Goal: Transaction & Acquisition: Book appointment/travel/reservation

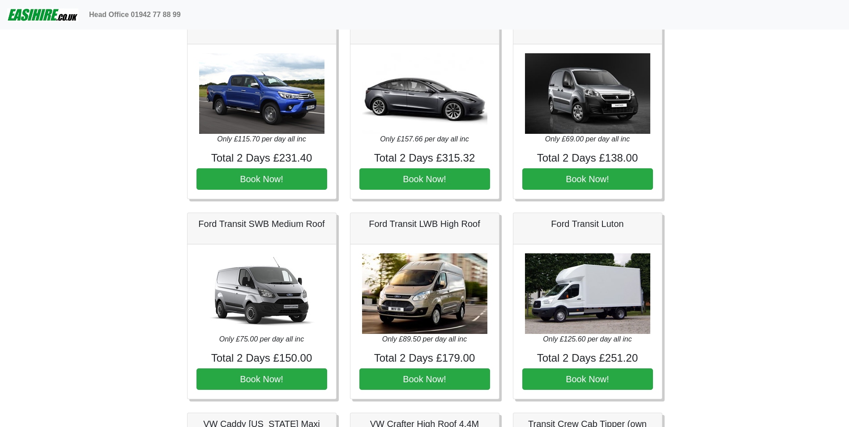
scroll to position [232, 0]
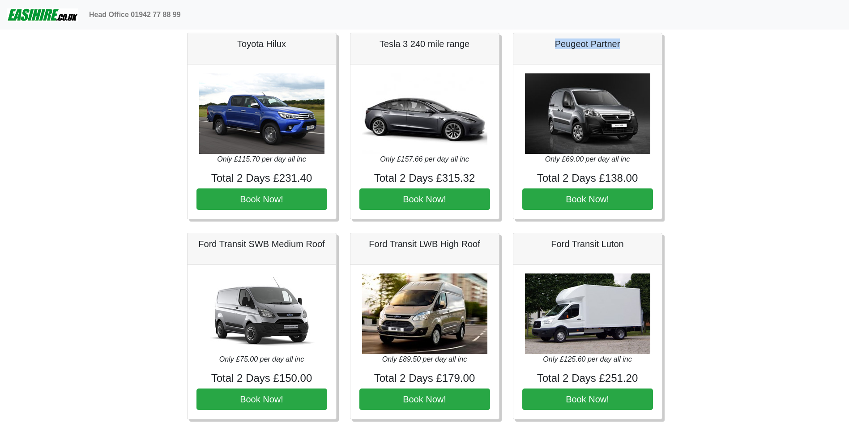
drag, startPoint x: 555, startPoint y: 46, endPoint x: 623, endPoint y: 45, distance: 68.5
click at [623, 45] on h5 "Peugeot Partner" at bounding box center [587, 43] width 131 height 11
drag, startPoint x: 623, startPoint y: 45, endPoint x: 605, endPoint y: 47, distance: 18.0
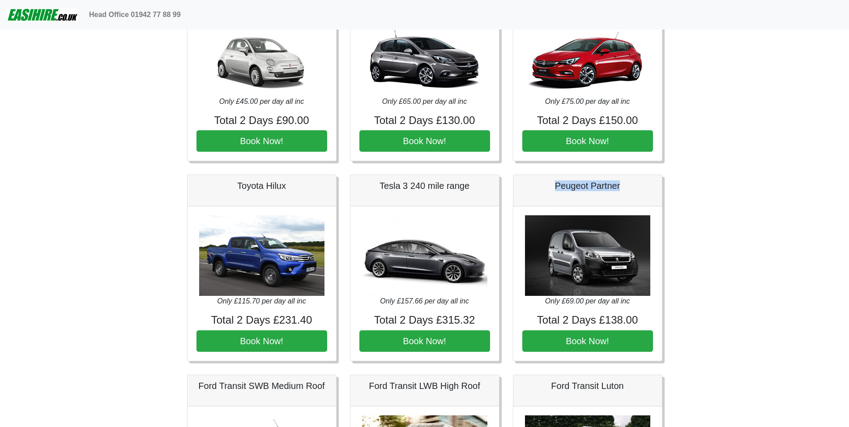
scroll to position [0, 0]
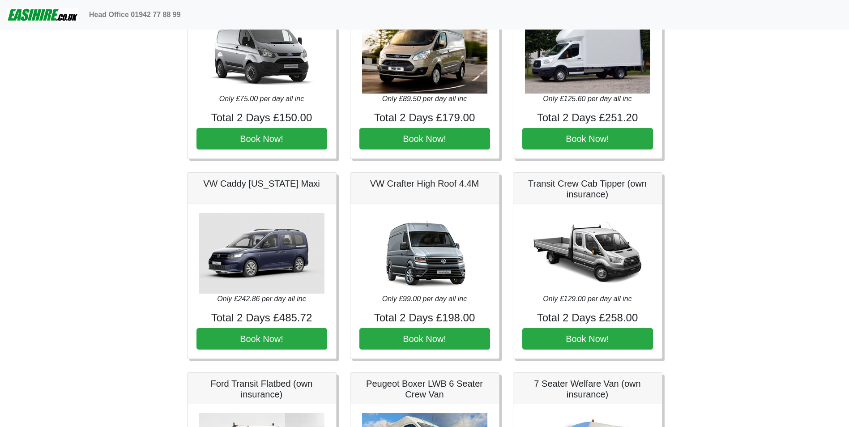
scroll to position [537, 0]
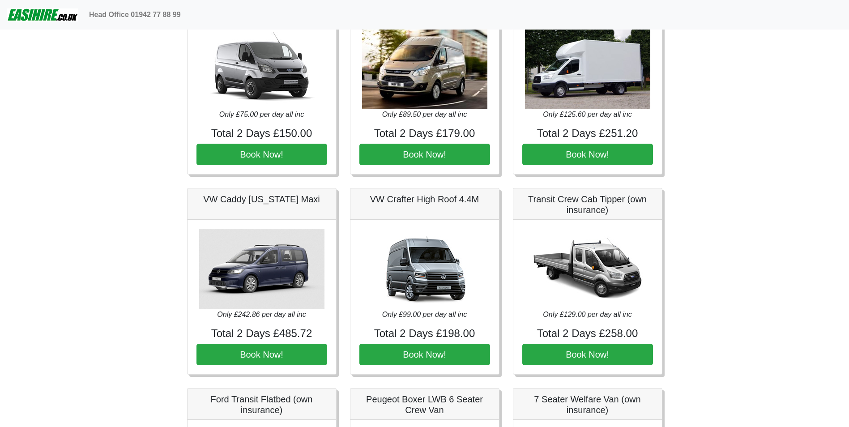
scroll to position [492, 0]
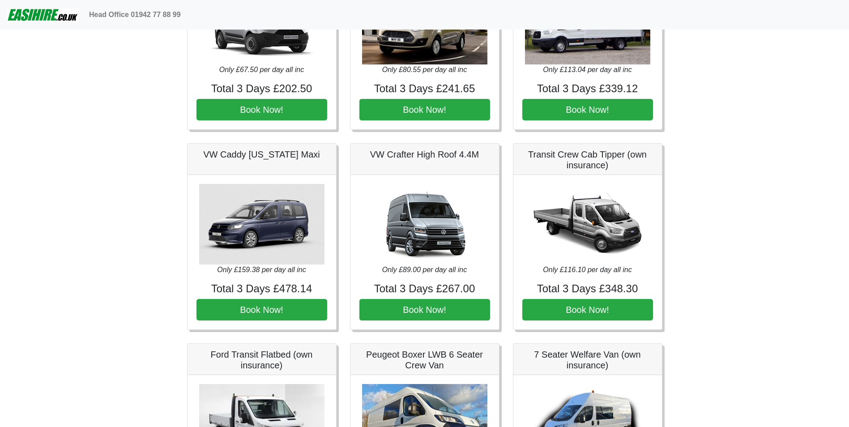
scroll to position [537, 0]
